Goal: Find specific page/section: Find specific page/section

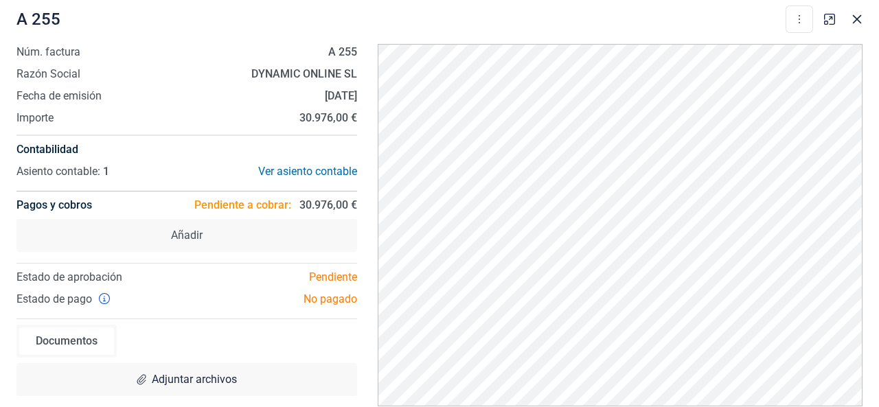
scroll to position [4, 0]
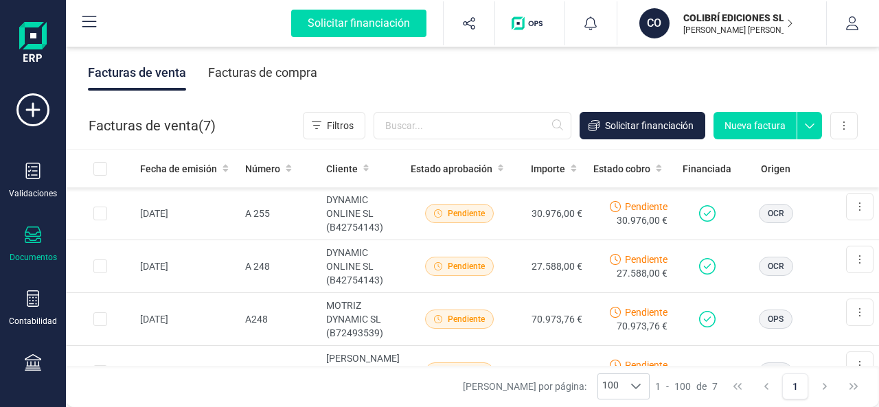
scroll to position [271, 0]
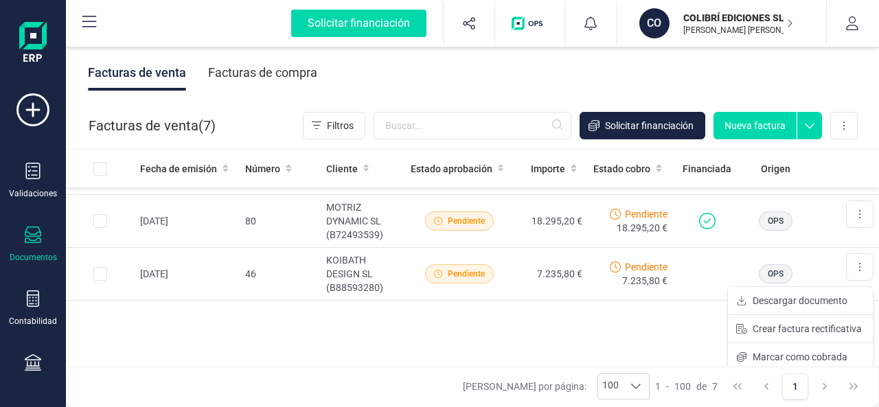
click at [666, 334] on div "Fecha de emisión Número Cliente Estado aprobación Importe Estado cobro Financia…" at bounding box center [472, 259] width 813 height 218
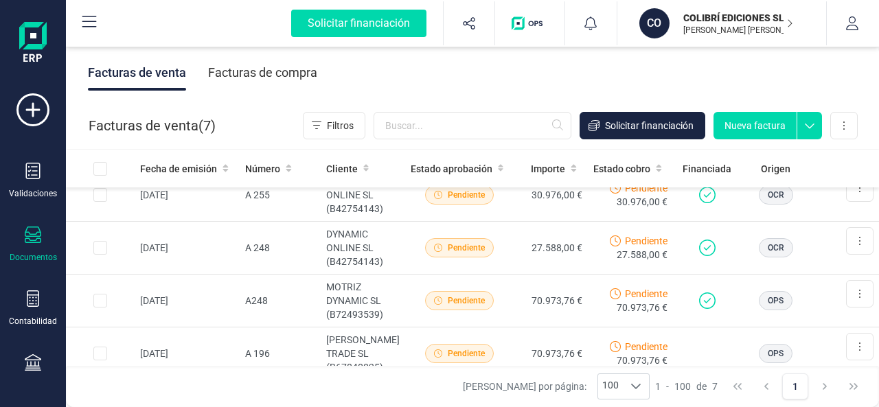
scroll to position [0, 0]
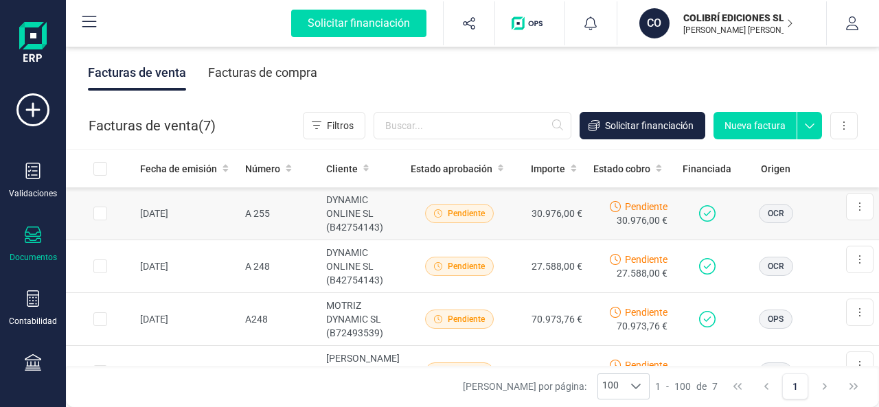
click at [259, 212] on td "A 255" at bounding box center [280, 213] width 81 height 53
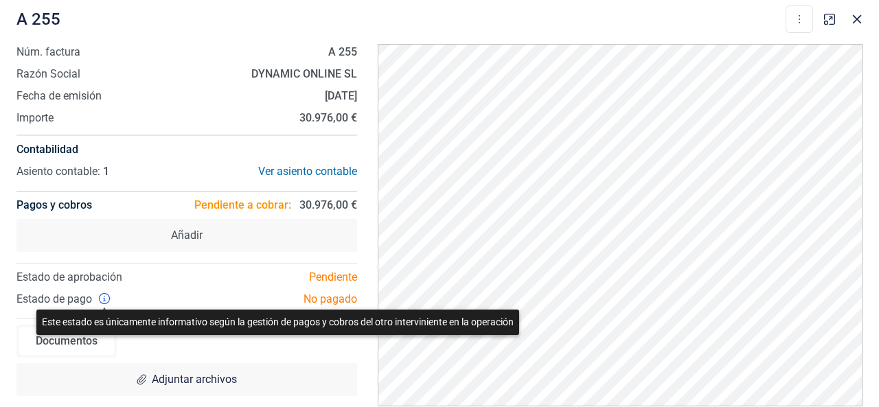
click at [107, 299] on icon at bounding box center [104, 298] width 11 height 11
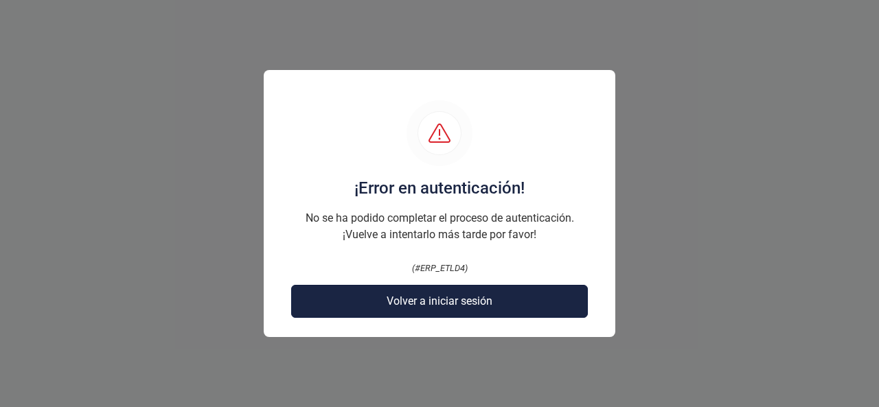
click at [399, 300] on span "Volver a iniciar sesión" at bounding box center [440, 301] width 106 height 16
